Goal: Check status: Check status

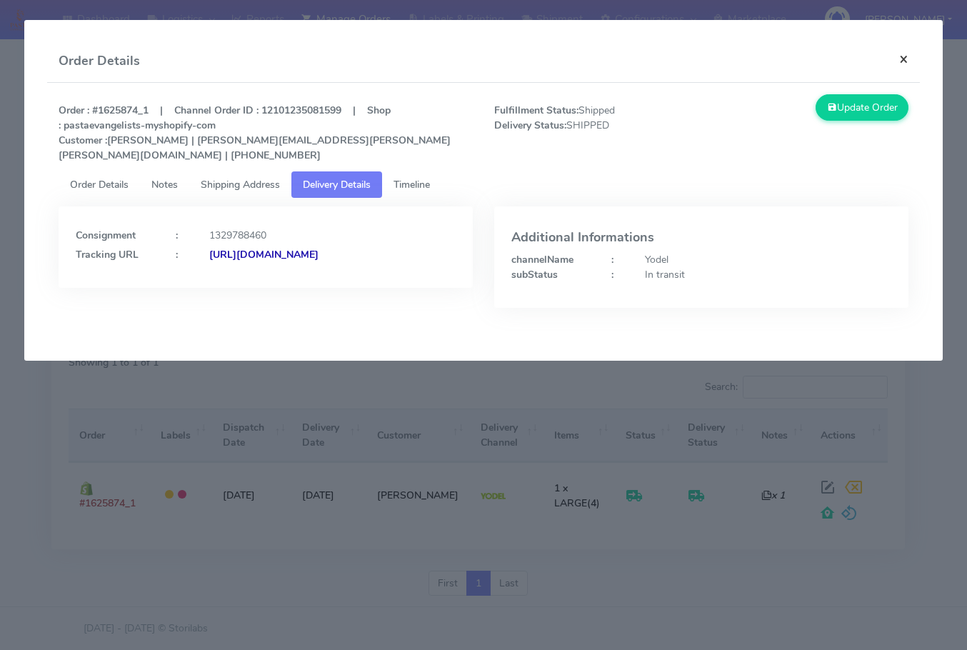
click at [911, 56] on button "×" at bounding box center [903, 59] width 32 height 38
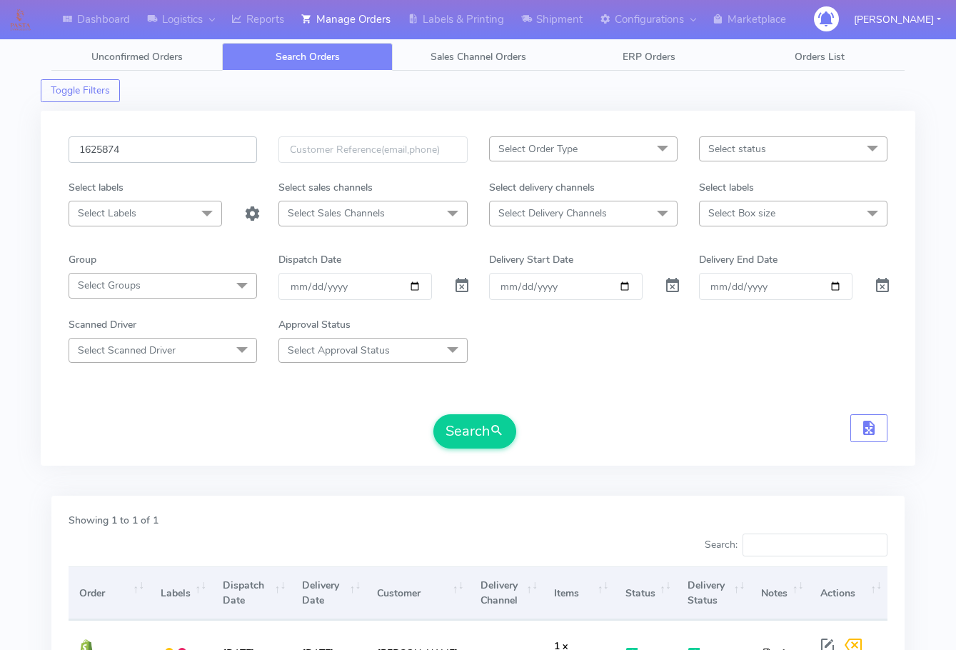
click at [169, 146] on input "1625874" at bounding box center [163, 149] width 188 height 26
paste input "508"
type input "1625508"
click at [474, 434] on button "Search" at bounding box center [474, 431] width 83 height 34
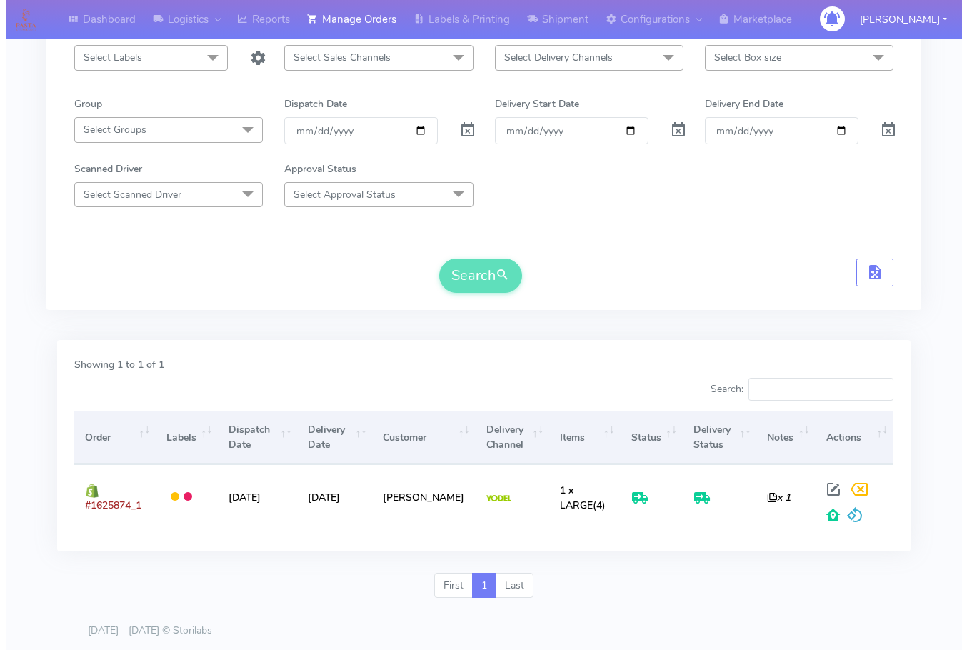
scroll to position [158, 0]
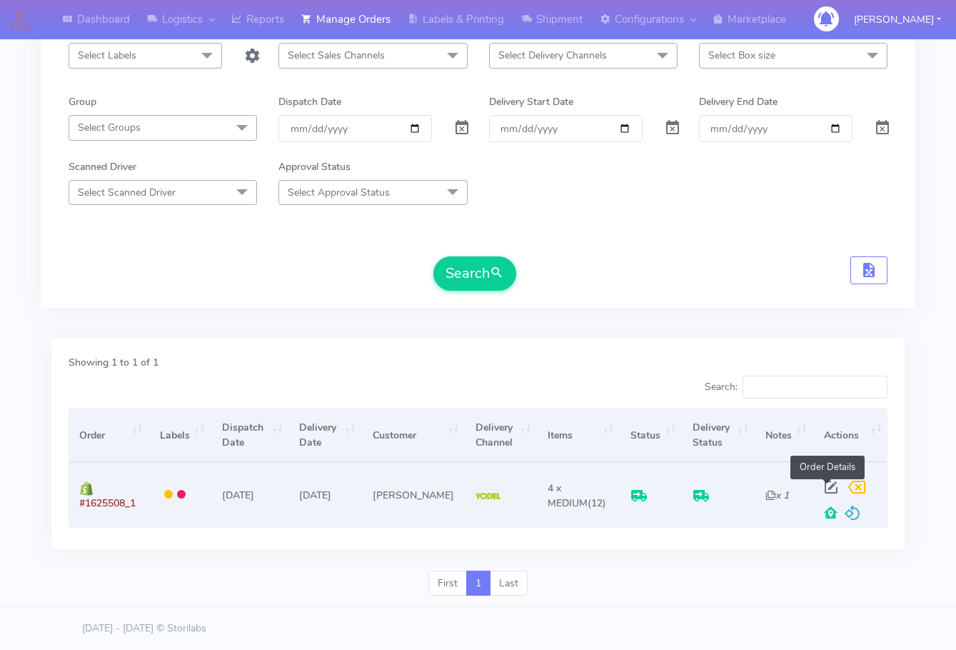
click at [833, 488] on span at bounding box center [831, 490] width 26 height 14
select select "5"
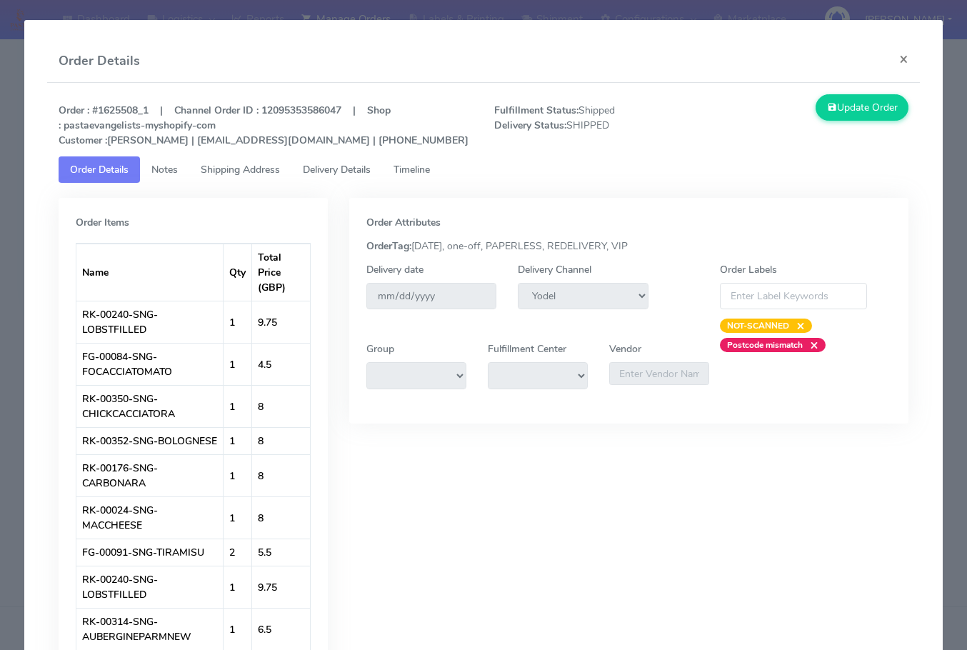
drag, startPoint x: 246, startPoint y: 173, endPoint x: 318, endPoint y: 171, distance: 72.1
click at [247, 172] on span "Shipping Address" at bounding box center [240, 170] width 79 height 14
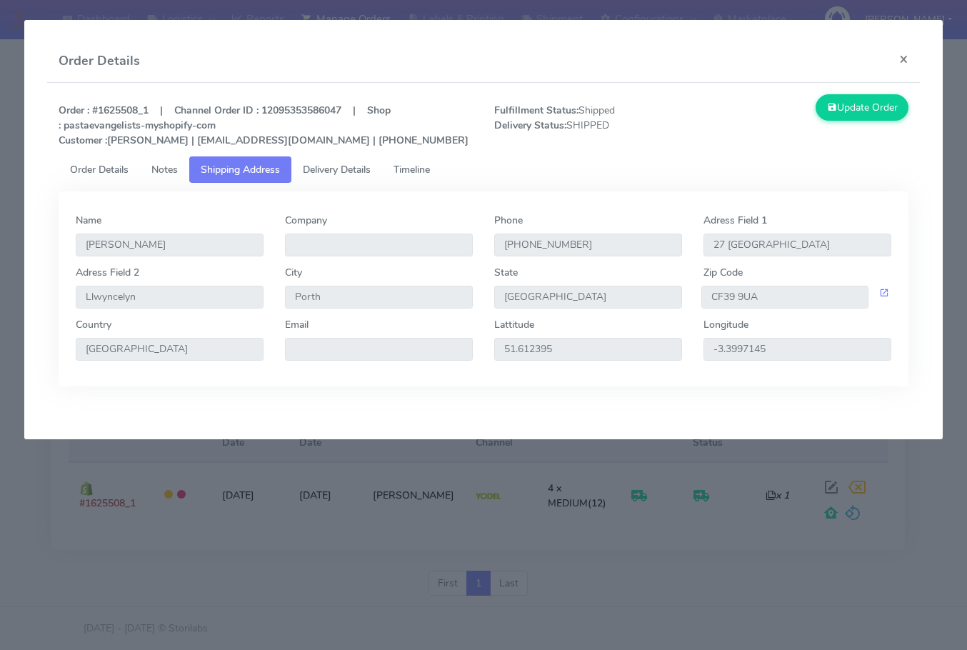
click at [330, 167] on span "Delivery Details" at bounding box center [337, 170] width 68 height 14
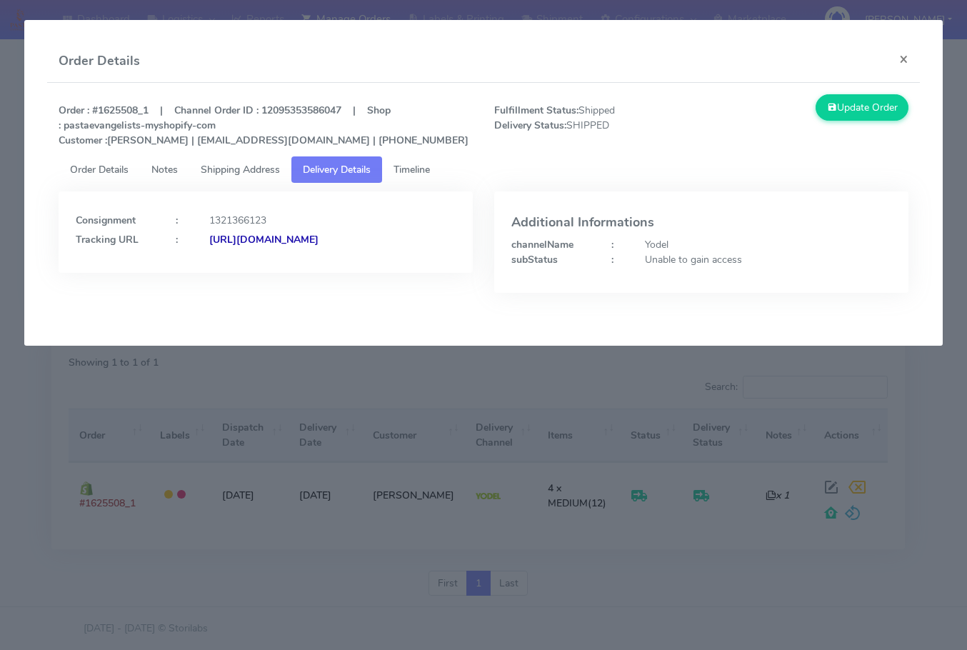
drag, startPoint x: 395, startPoint y: 253, endPoint x: 231, endPoint y: 296, distance: 169.9
click at [231, 296] on div "Consignment : 1321366123 Tracking URL : [URL][DOMAIN_NAME]" at bounding box center [265, 252] width 435 height 123
copy strong "JJD0002249960900972"
